Goal: Task Accomplishment & Management: Use online tool/utility

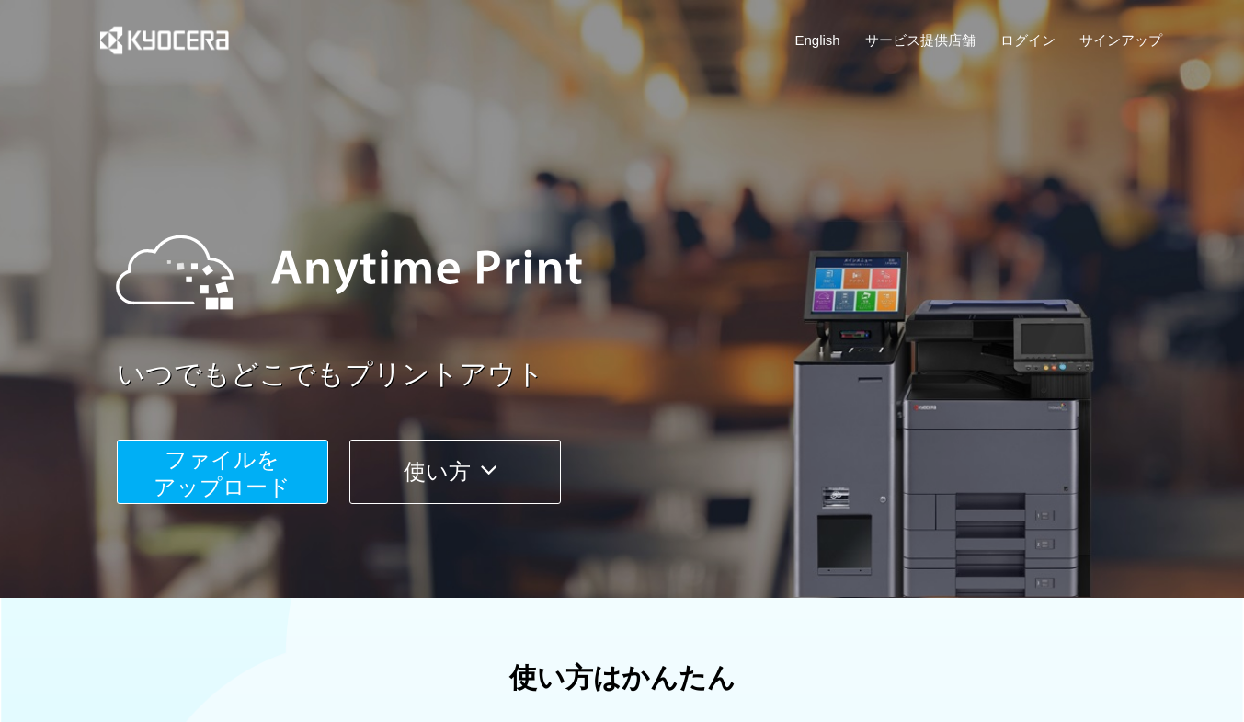
click at [227, 487] on span "ファイルを ​​アップロード" at bounding box center [222, 473] width 137 height 52
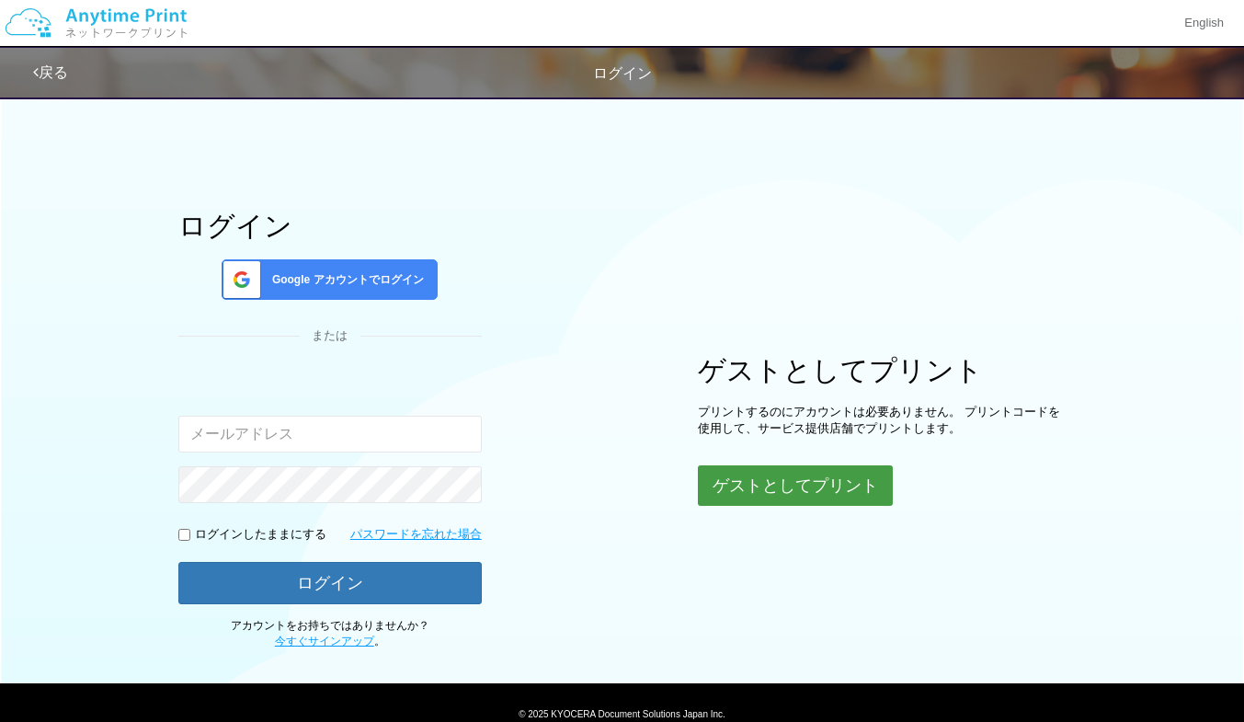
click at [763, 473] on button "ゲストとしてプリント" at bounding box center [795, 485] width 195 height 40
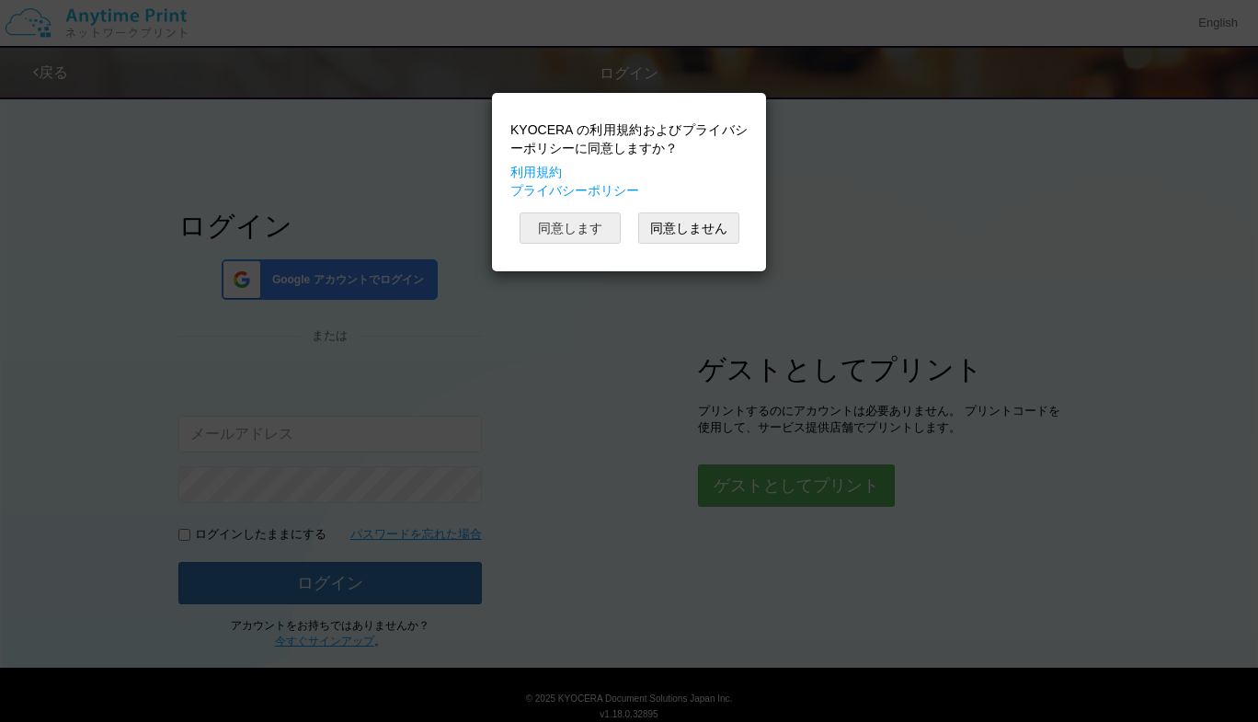
click at [562, 228] on button "同意します" at bounding box center [569, 227] width 101 height 31
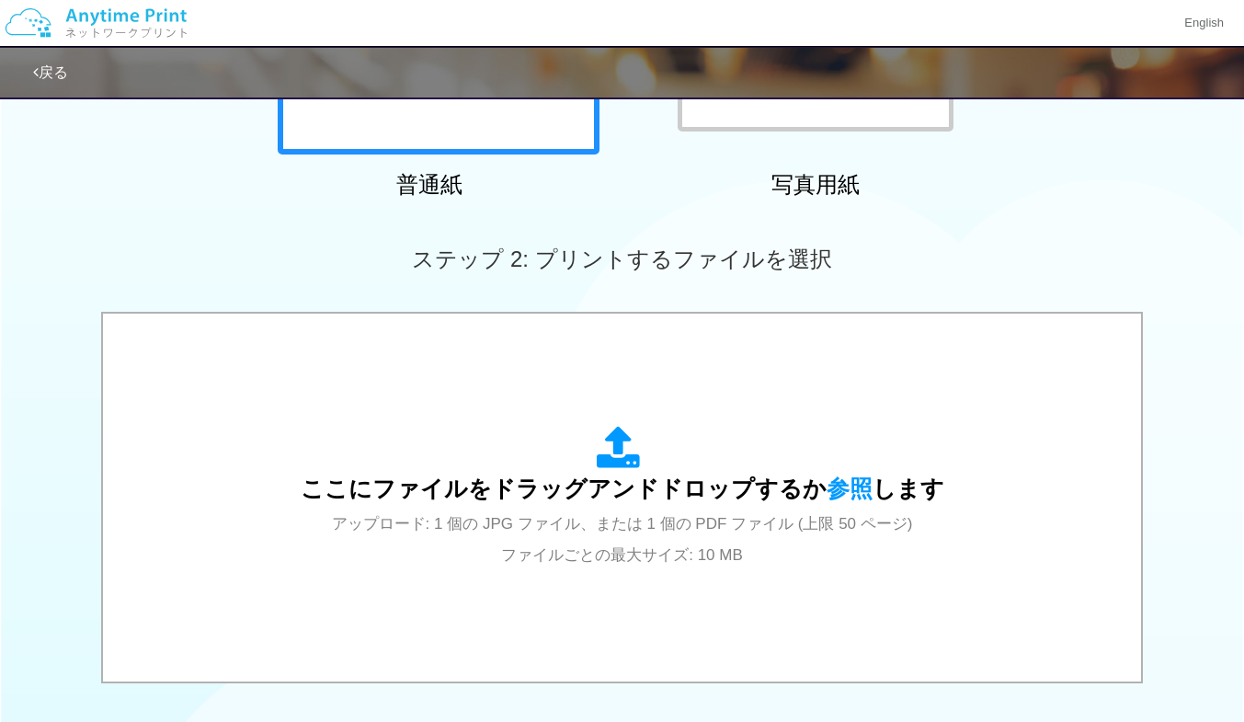
scroll to position [291, 0]
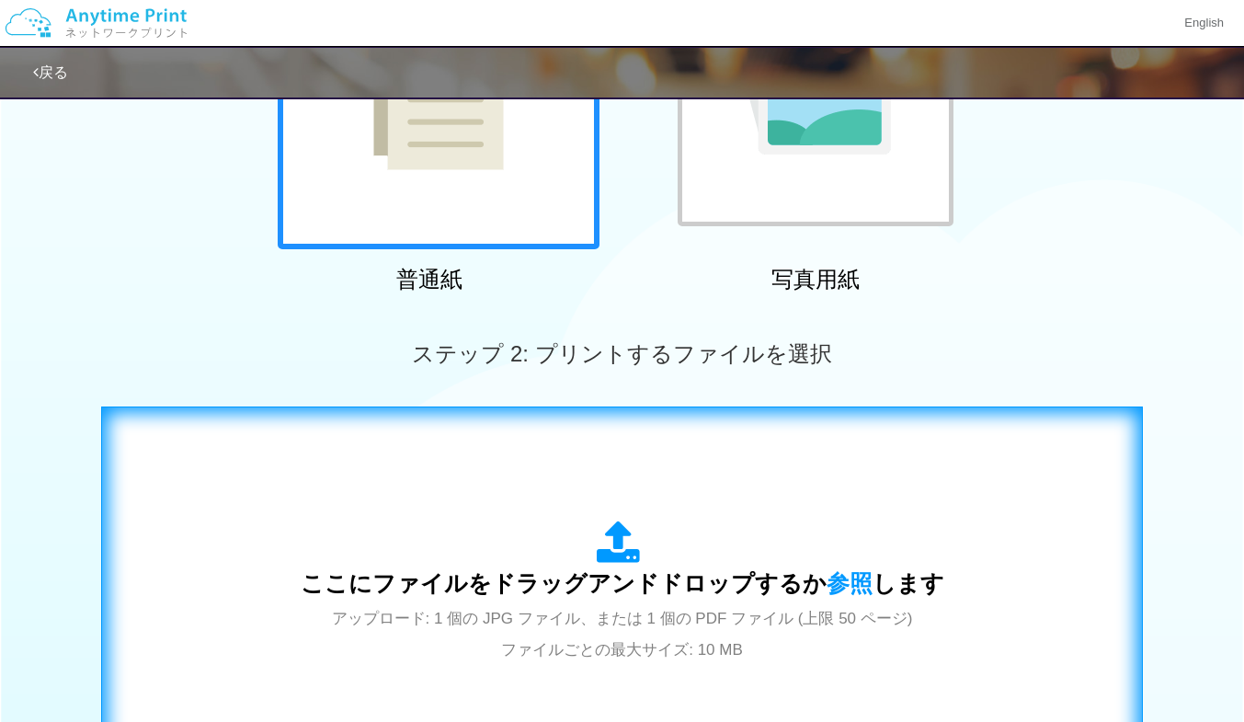
click at [614, 553] on icon at bounding box center [622, 543] width 51 height 46
click at [613, 557] on icon at bounding box center [622, 543] width 51 height 46
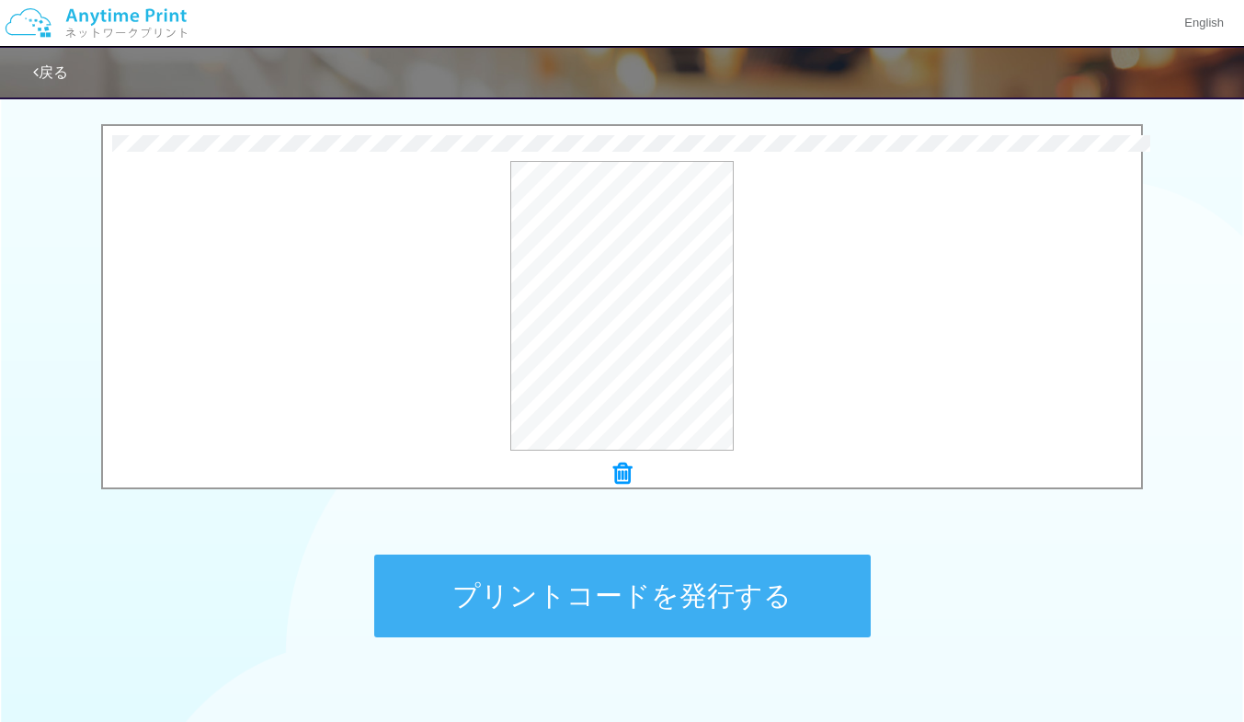
scroll to position [677, 0]
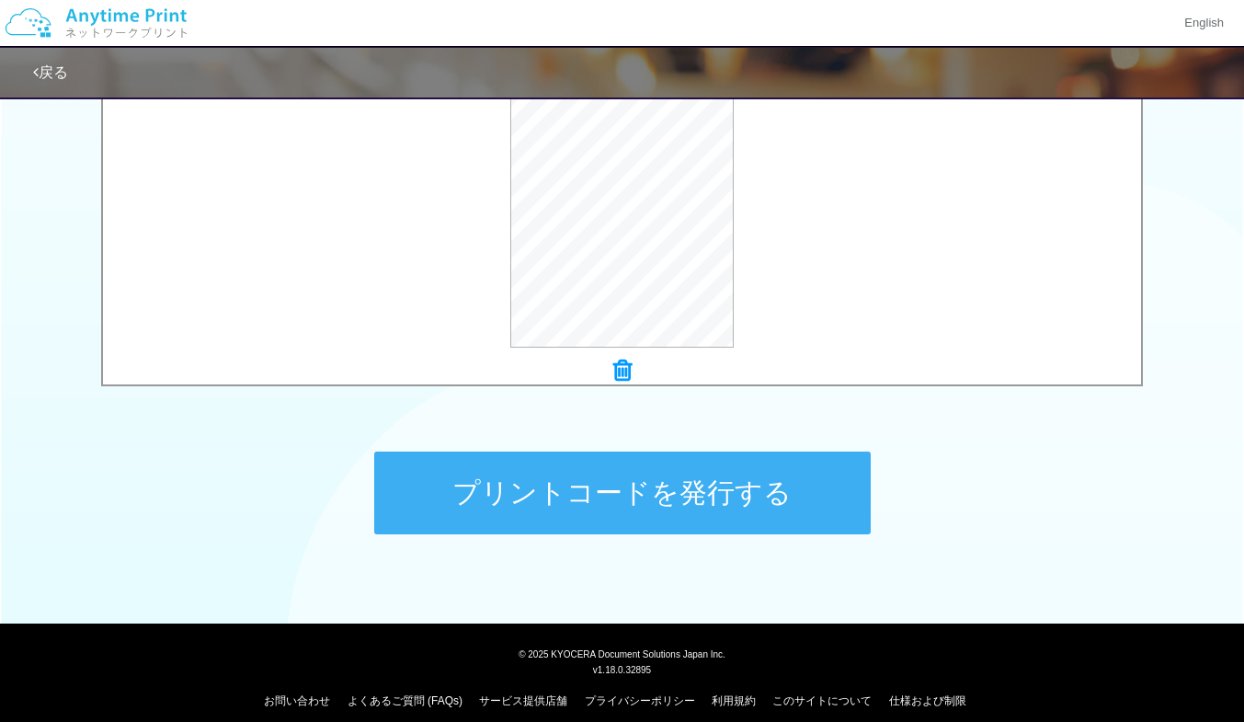
click at [595, 494] on button "プリントコードを発行する" at bounding box center [622, 492] width 496 height 83
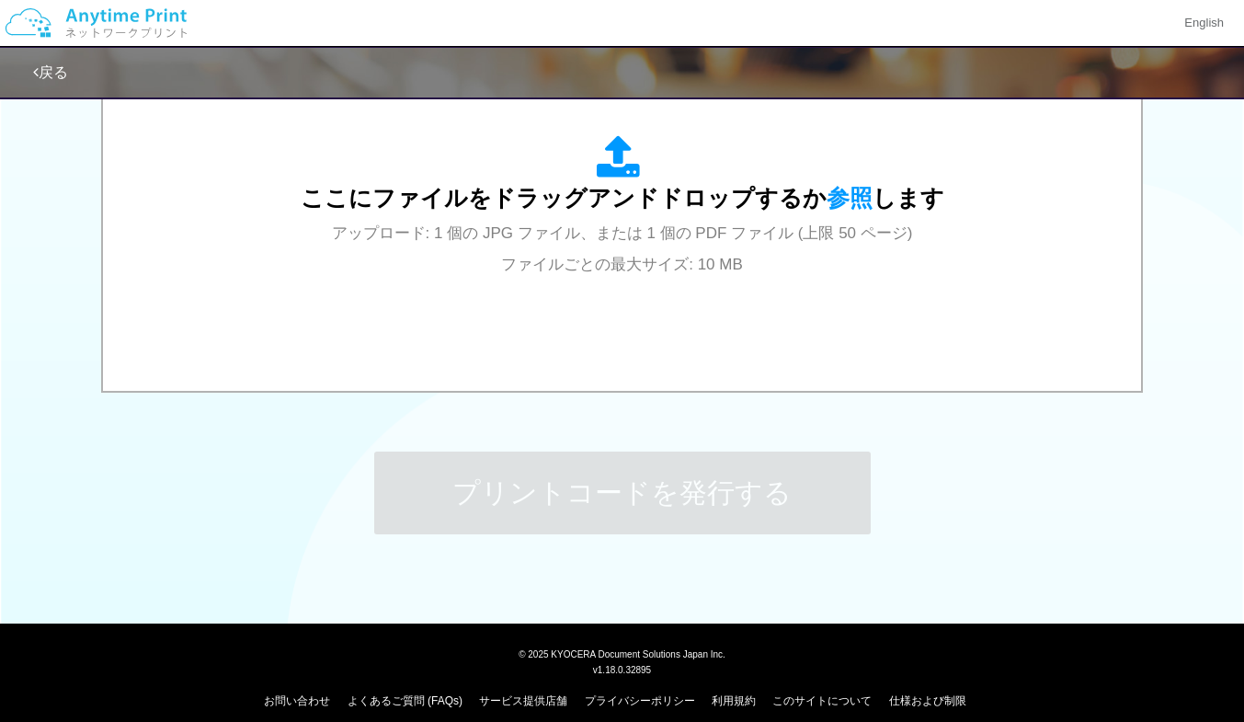
scroll to position [0, 0]
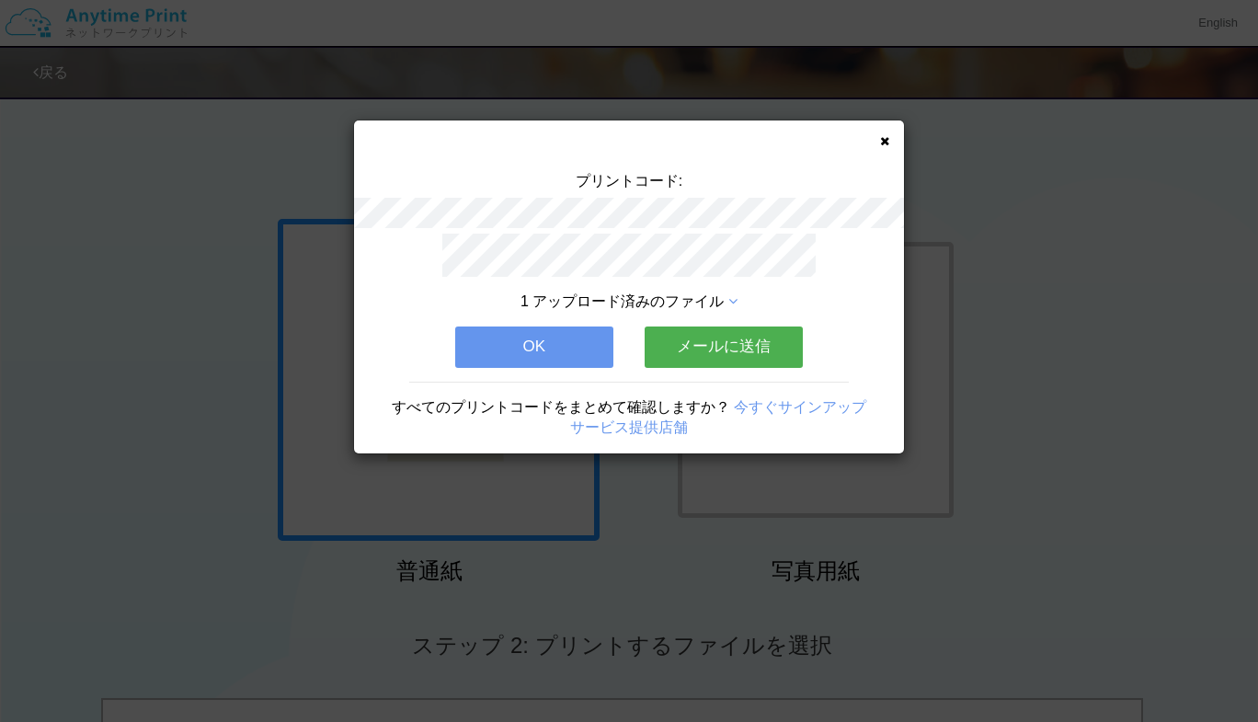
click at [536, 349] on button "OK" at bounding box center [534, 346] width 158 height 40
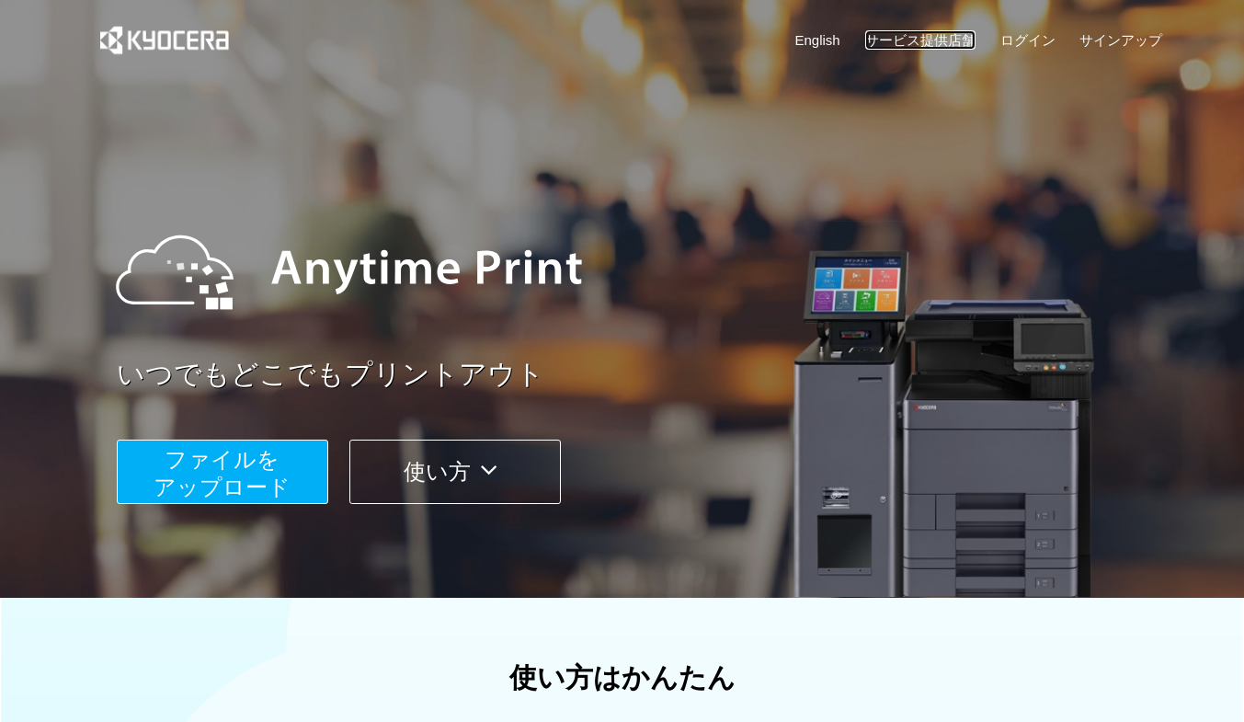
click at [917, 38] on link "サービス提供店舗" at bounding box center [920, 39] width 110 height 19
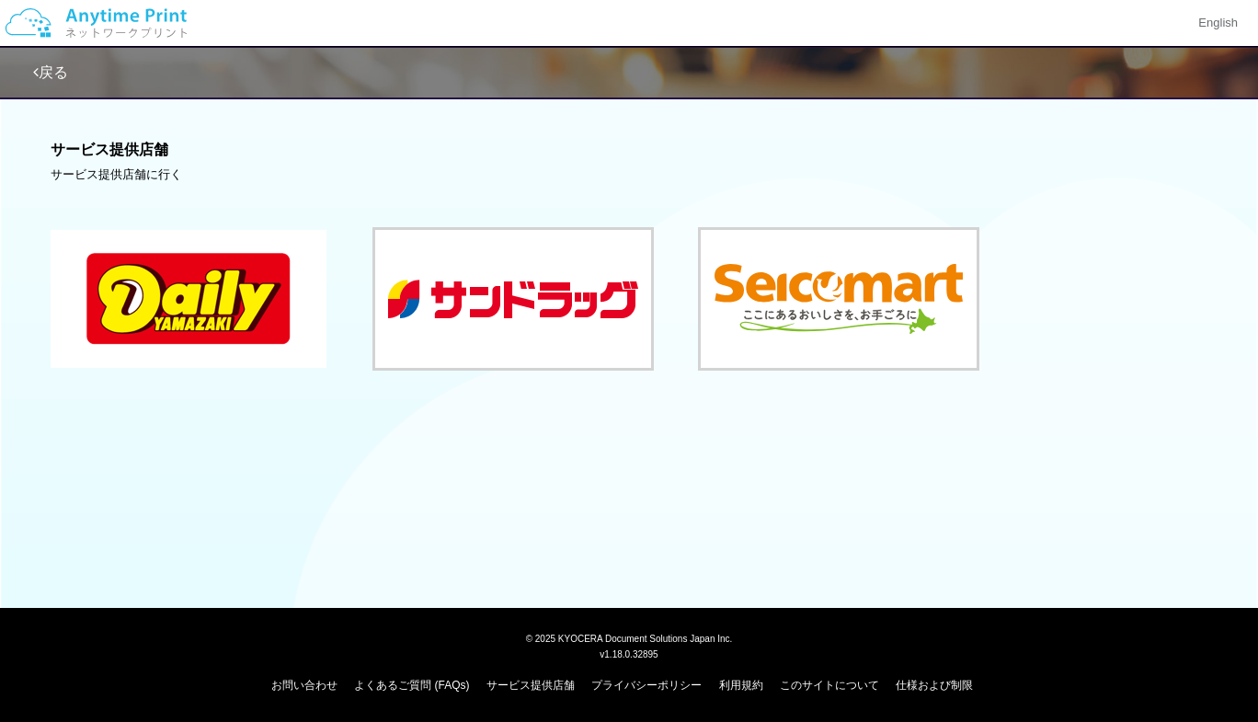
click at [218, 310] on button at bounding box center [189, 299] width 276 height 138
